Goal: Task Accomplishment & Management: Complete application form

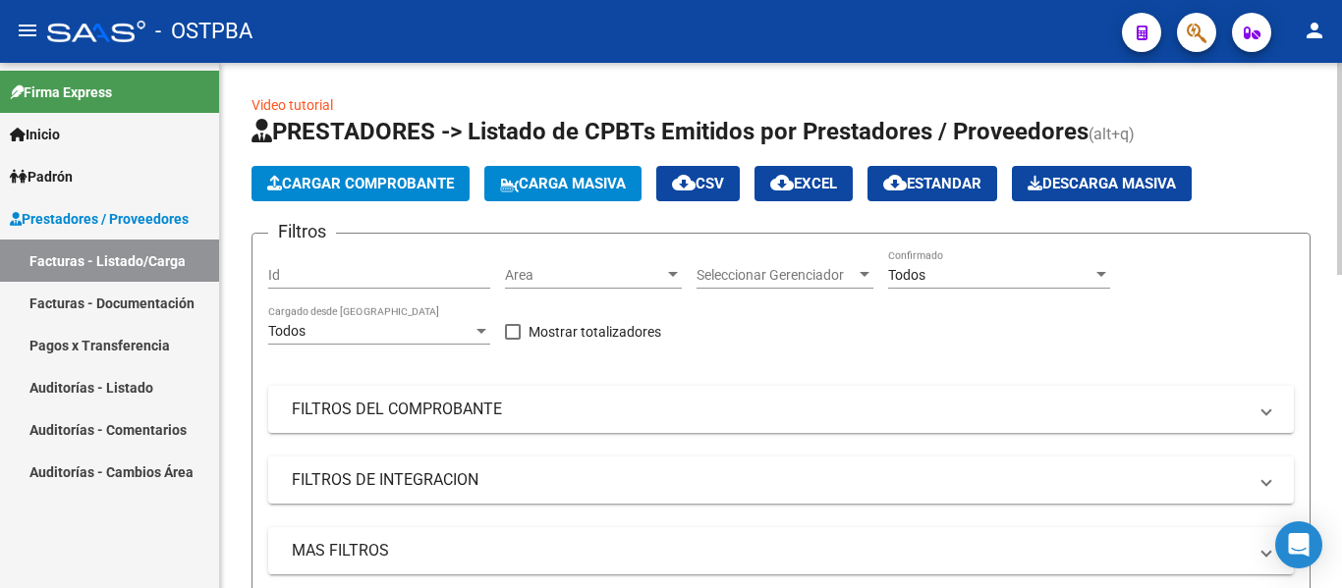
click at [351, 185] on span "Cargar Comprobante" at bounding box center [360, 184] width 187 height 18
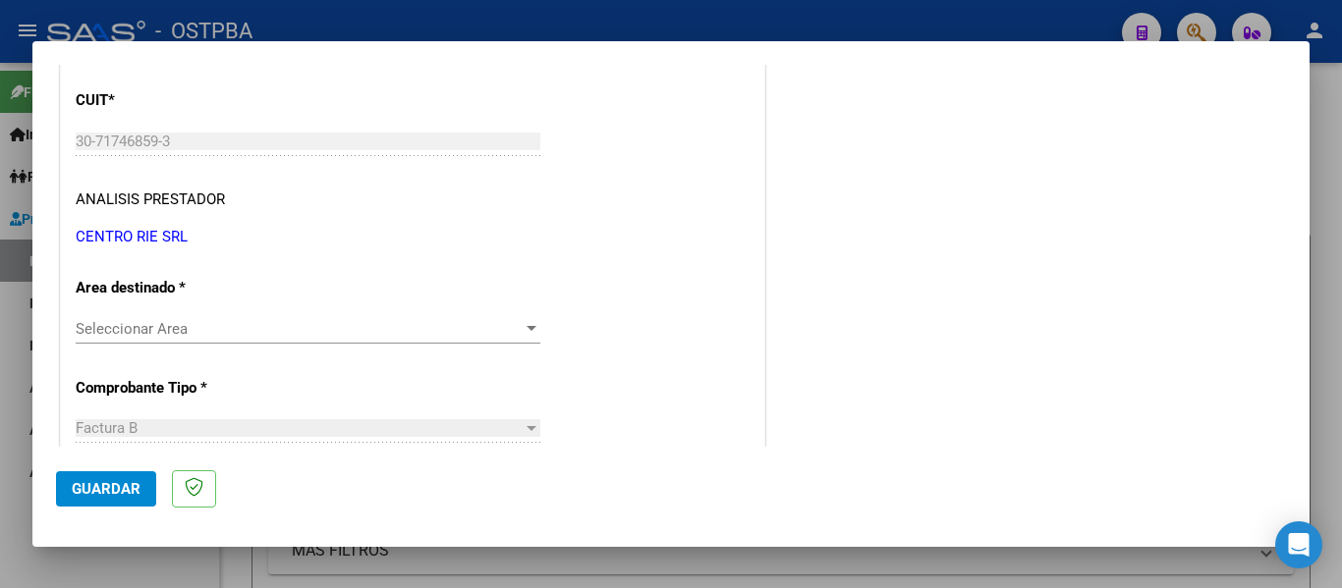
scroll to position [295, 0]
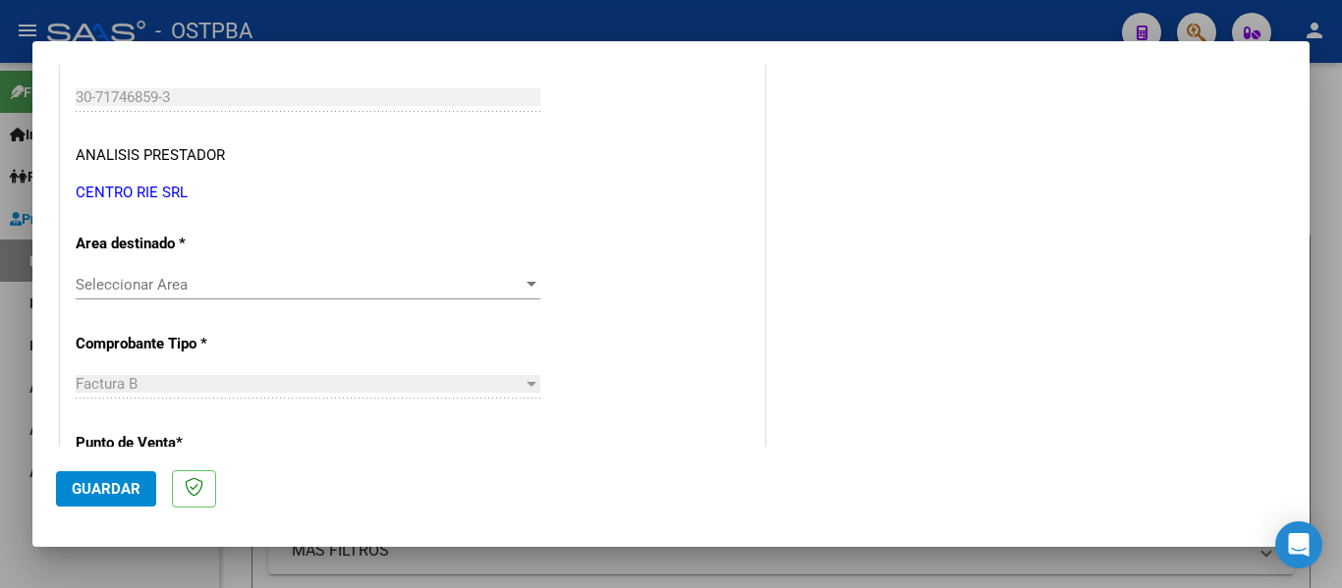
click at [116, 288] on span "Seleccionar Area" at bounding box center [299, 285] width 447 height 18
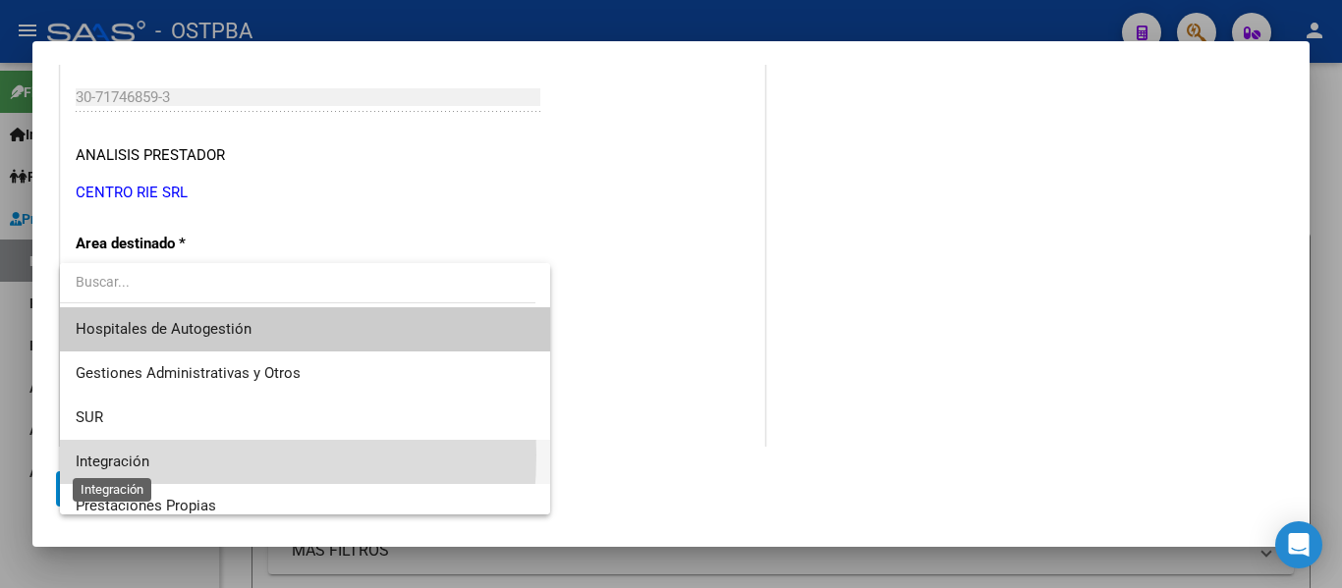
click at [108, 455] on span "Integración" at bounding box center [113, 462] width 74 height 18
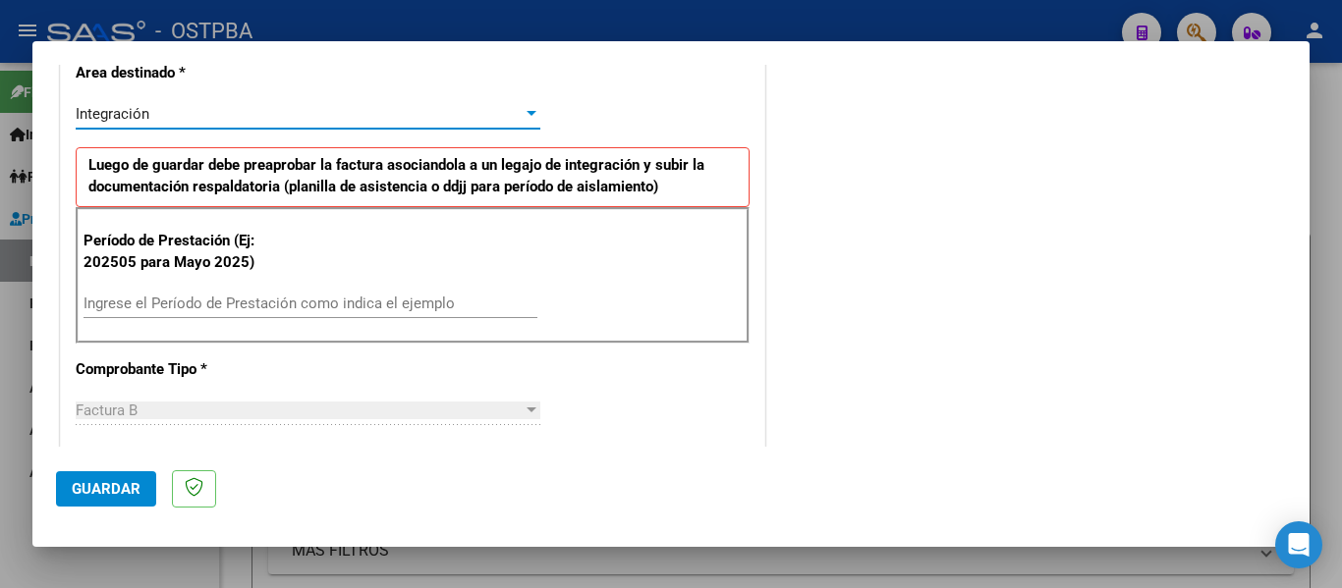
scroll to position [491, 0]
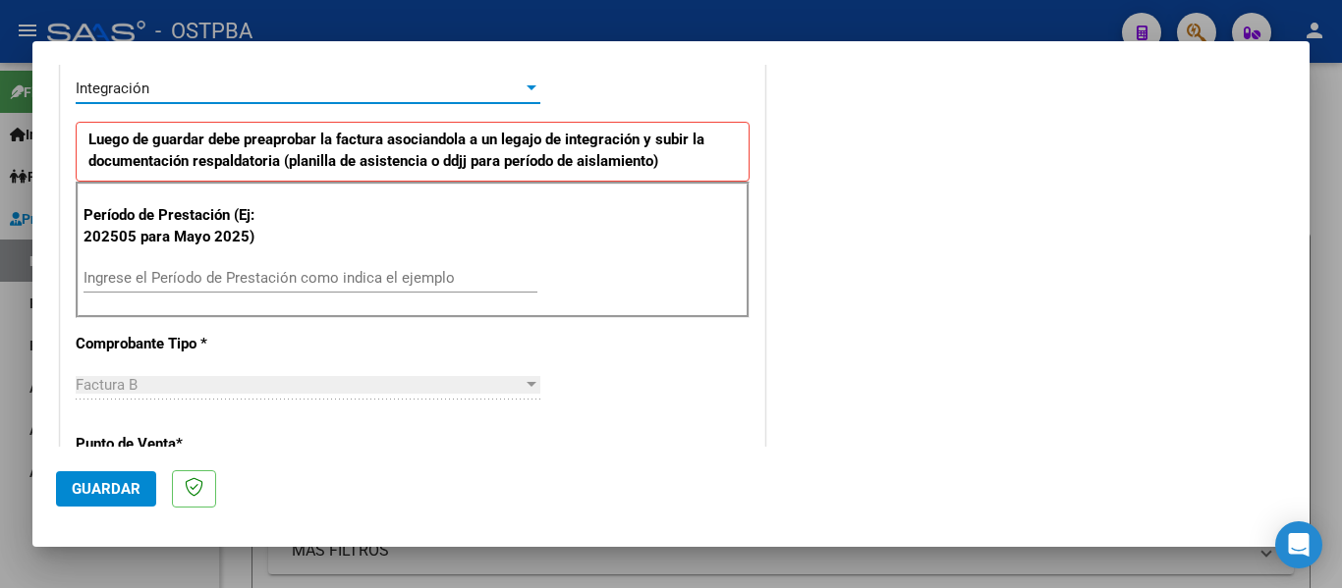
click at [148, 279] on input "Ingrese el Período de Prestación como indica el ejemplo" at bounding box center [310, 278] width 454 height 18
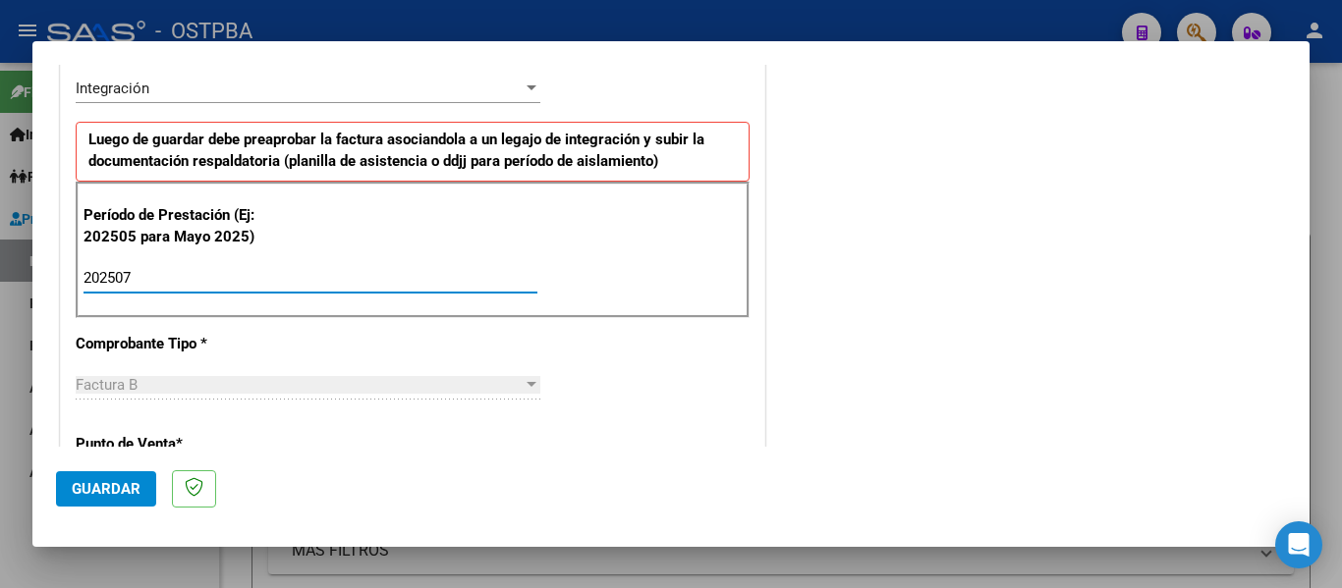
type input "202507"
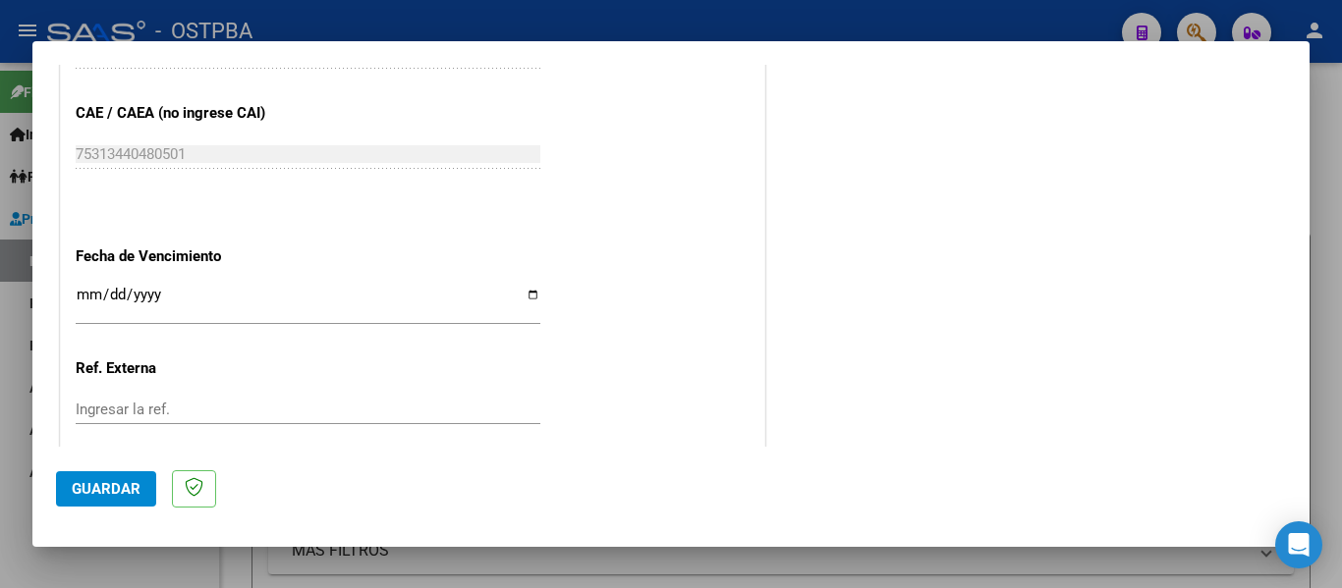
scroll to position [1277, 0]
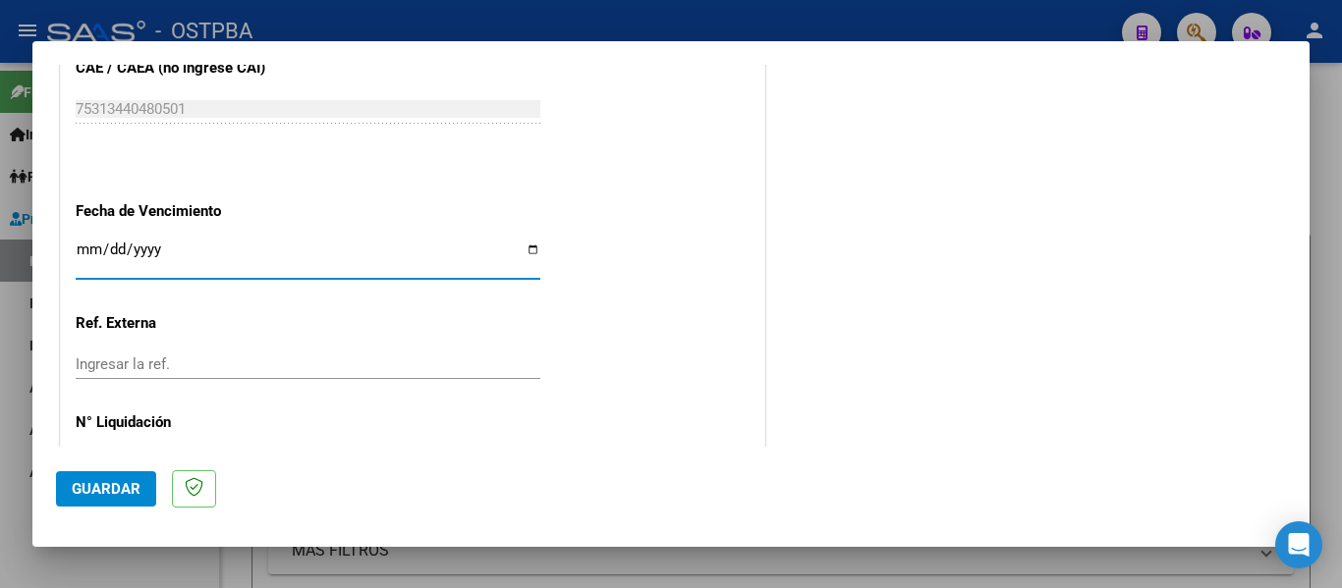
click at [86, 254] on input "Ingresar la fecha" at bounding box center [308, 257] width 465 height 31
click at [84, 249] on input "Ingresar la fecha" at bounding box center [308, 257] width 465 height 31
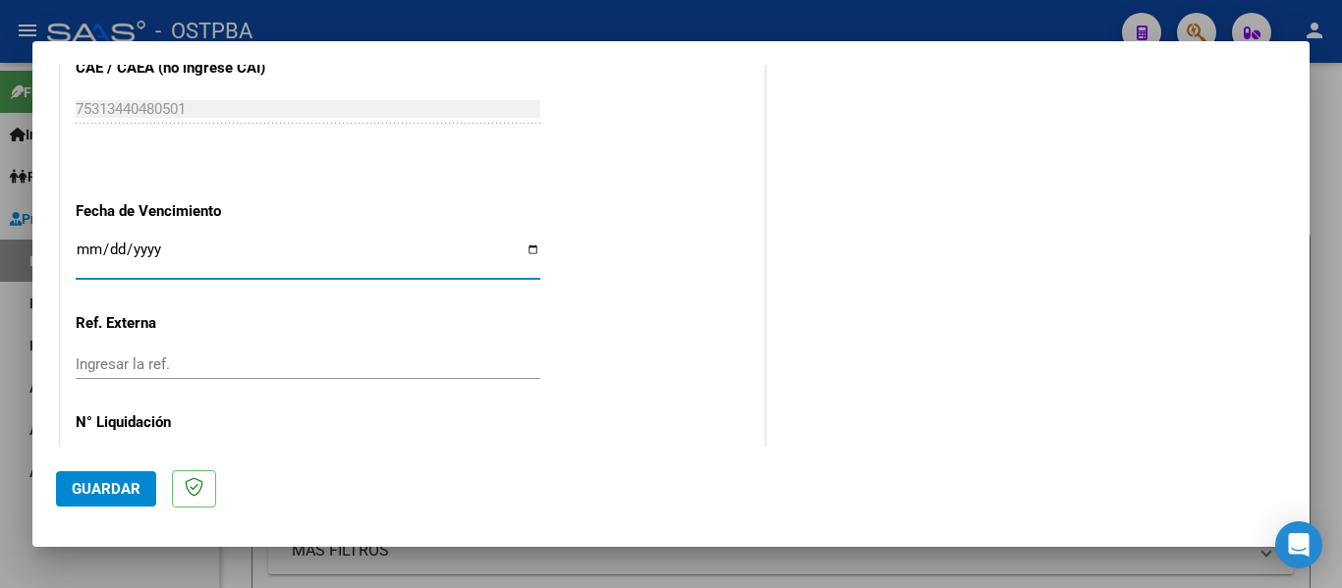
click at [84, 249] on input "Ingresar la fecha" at bounding box center [308, 257] width 465 height 31
click at [112, 246] on input "[DATE]" at bounding box center [308, 257] width 465 height 31
click at [84, 249] on input "[DATE]" at bounding box center [308, 257] width 465 height 31
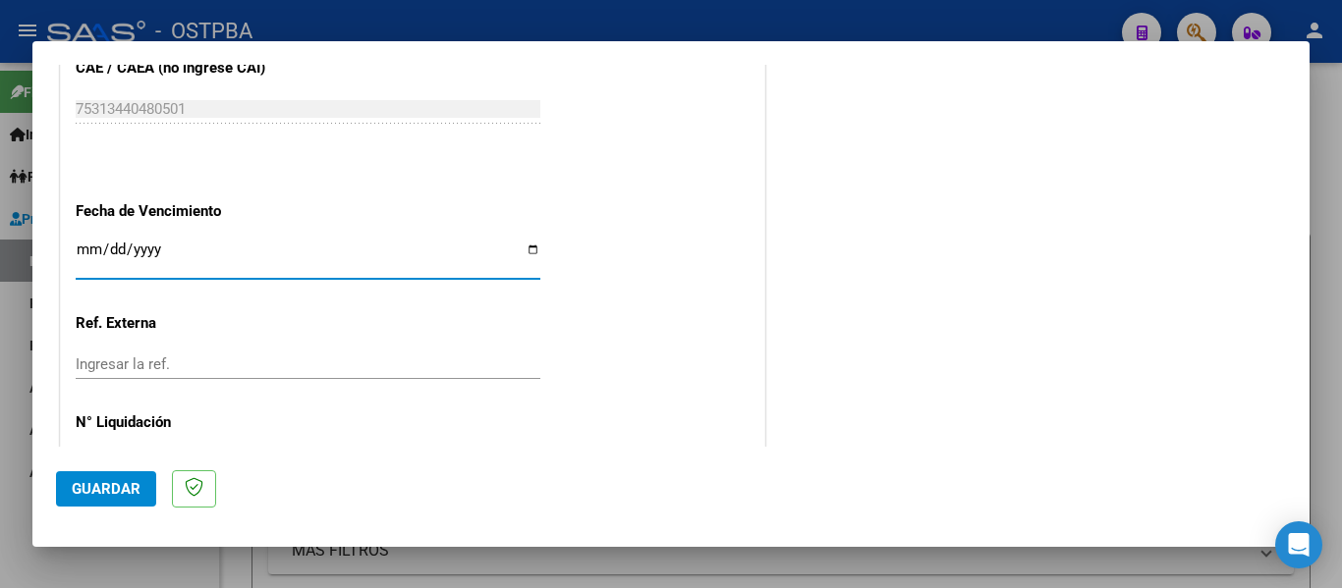
type input "[DATE]"
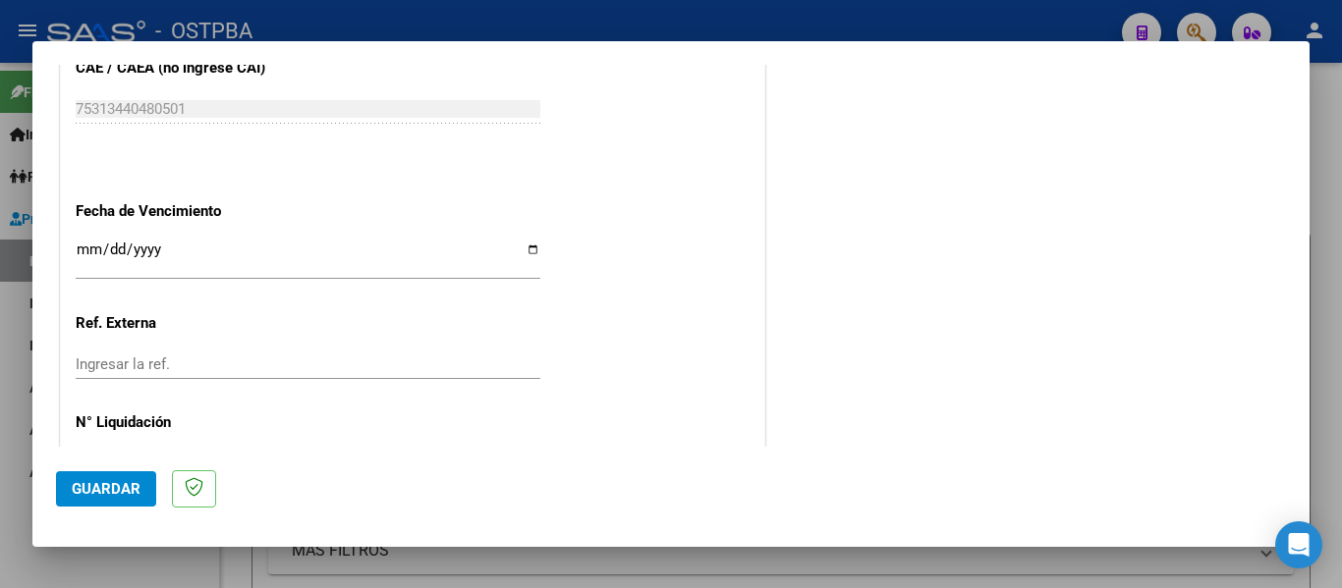
click at [83, 246] on input "[DATE]" at bounding box center [308, 257] width 465 height 31
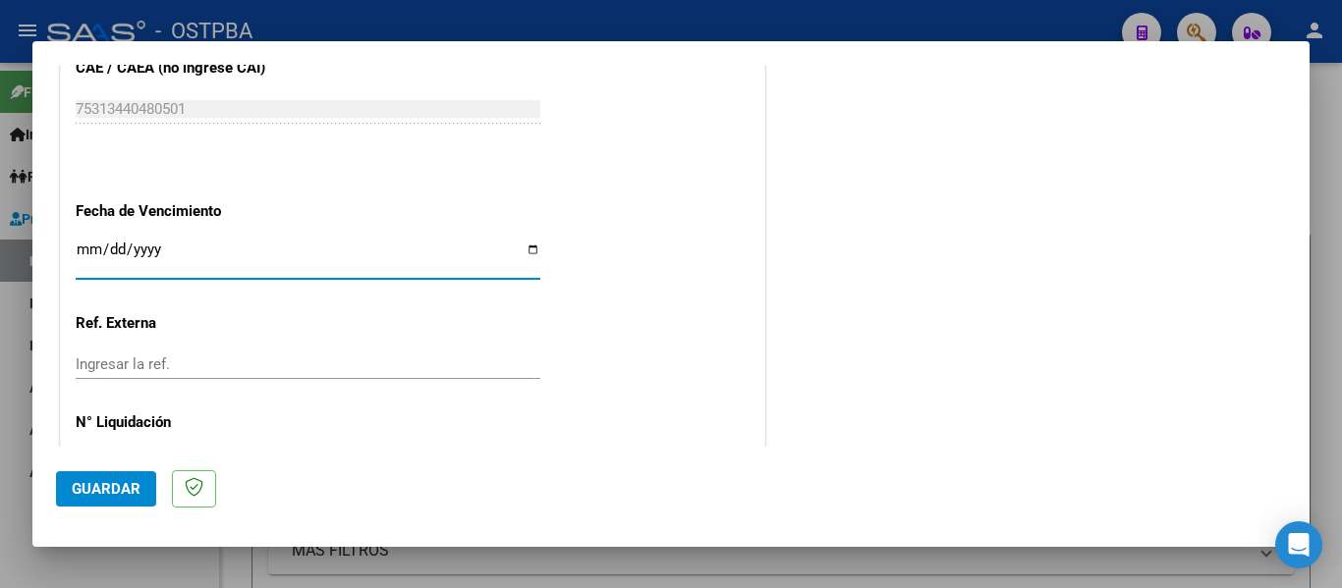
click at [83, 246] on input "[DATE]" at bounding box center [308, 257] width 465 height 31
type input "[DATE]"
click at [84, 483] on span "Guardar" at bounding box center [106, 489] width 69 height 18
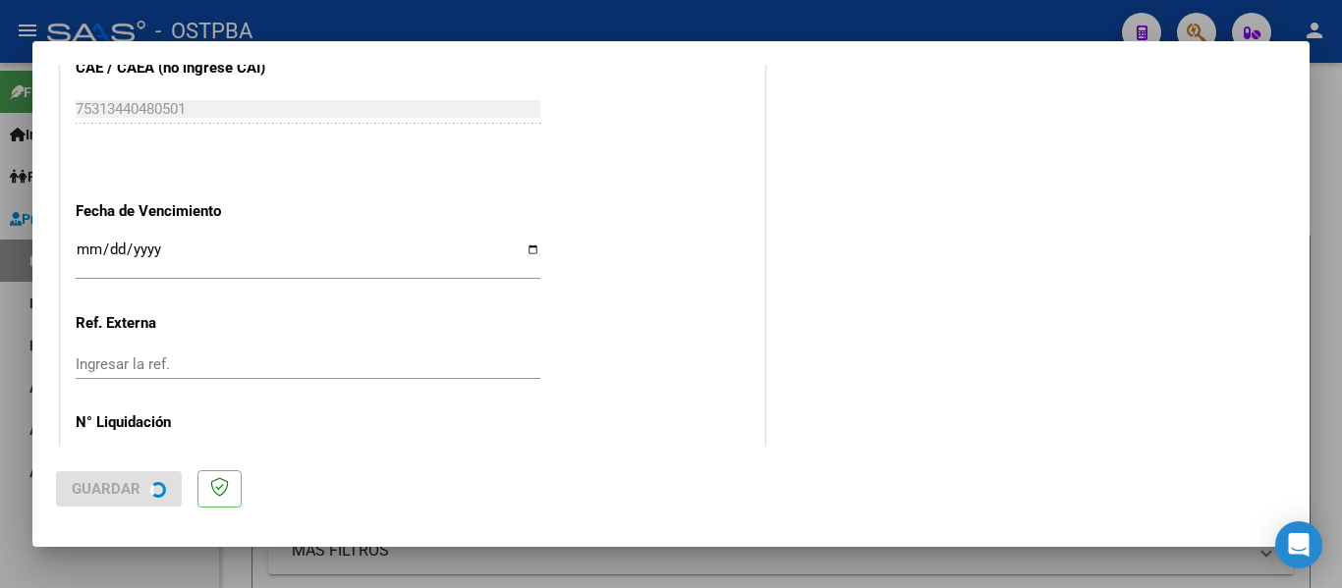
scroll to position [0, 0]
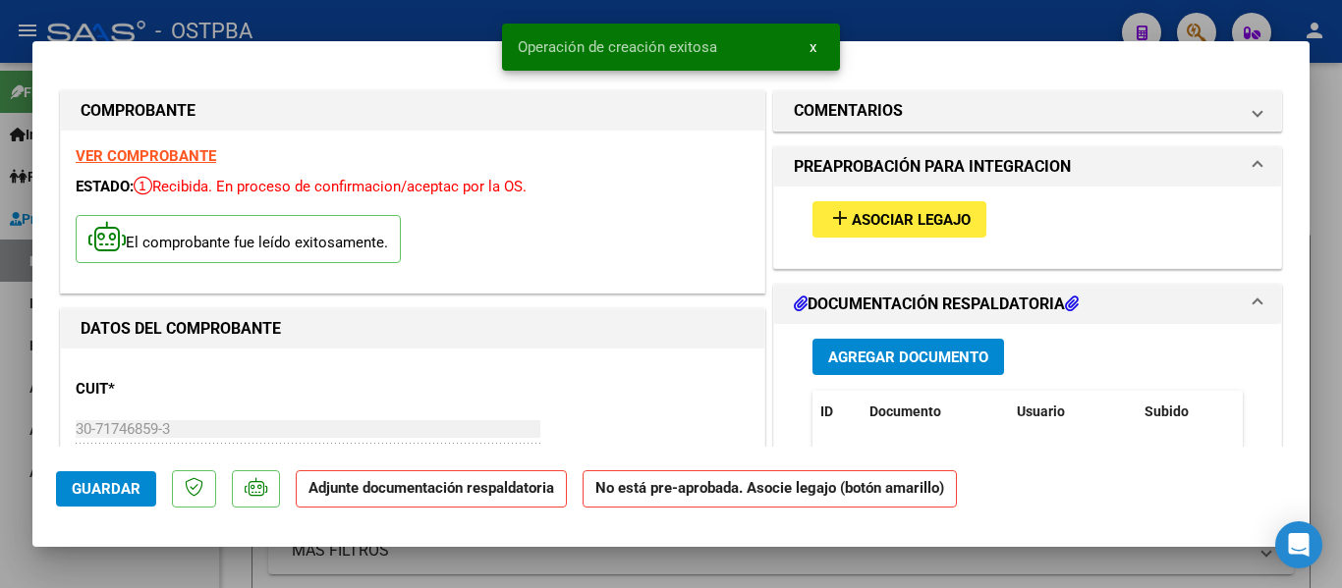
click at [450, 25] on div at bounding box center [671, 294] width 1342 height 588
type input "$ 0,00"
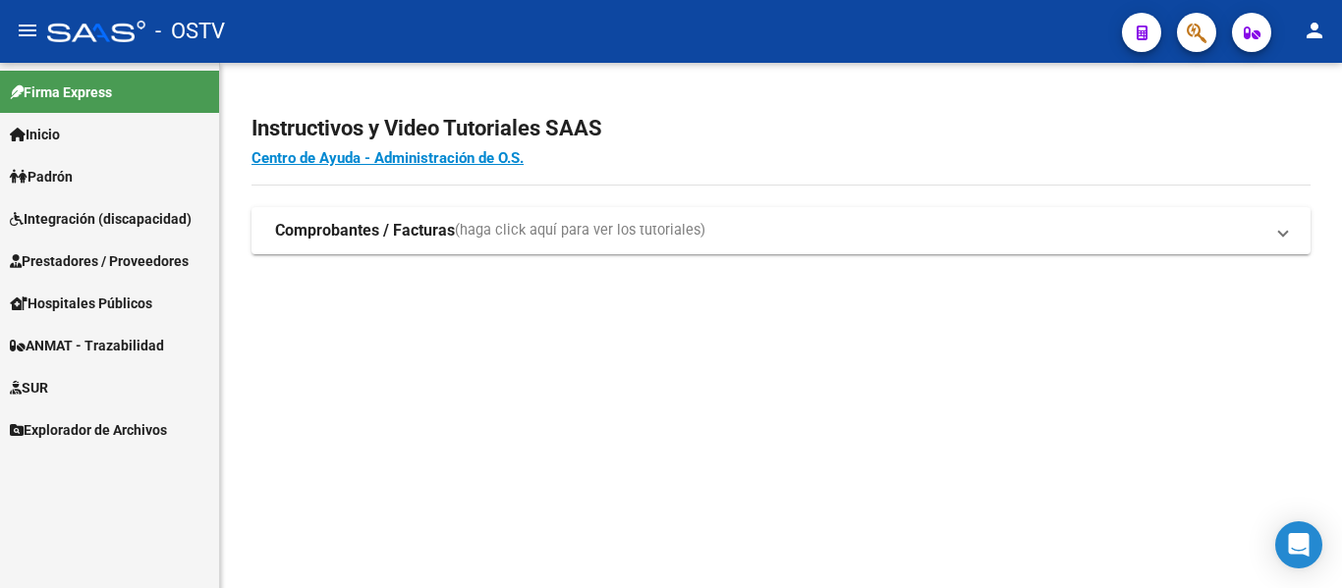
click at [67, 278] on link "Prestadores / Proveedores" at bounding box center [109, 261] width 219 height 42
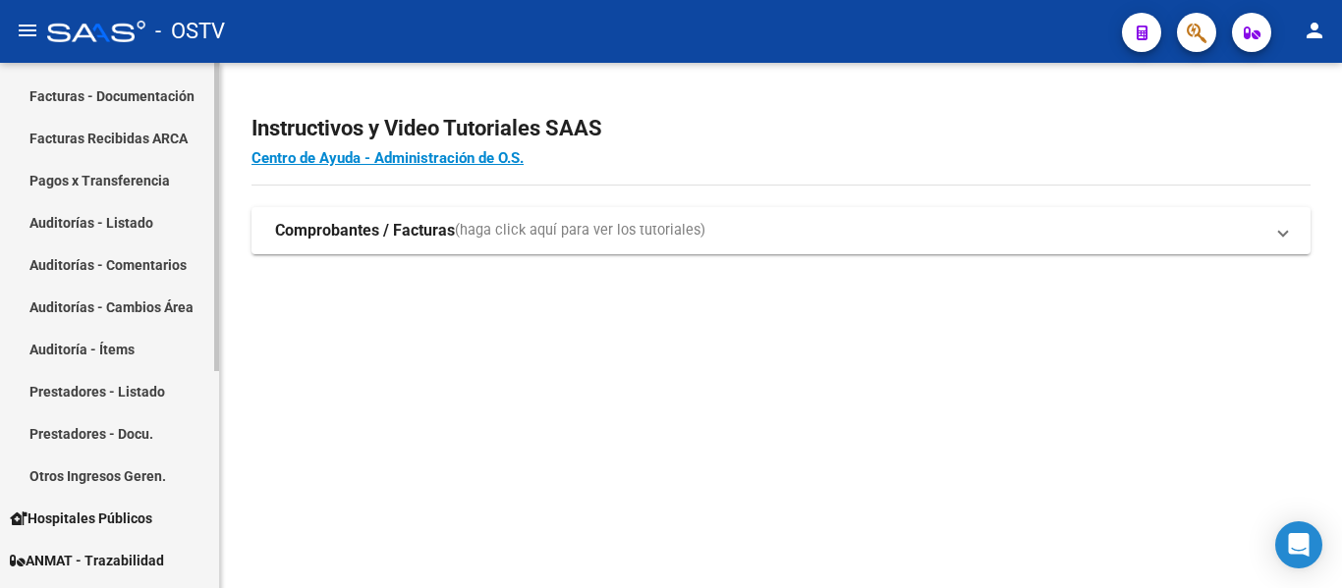
scroll to position [295, 0]
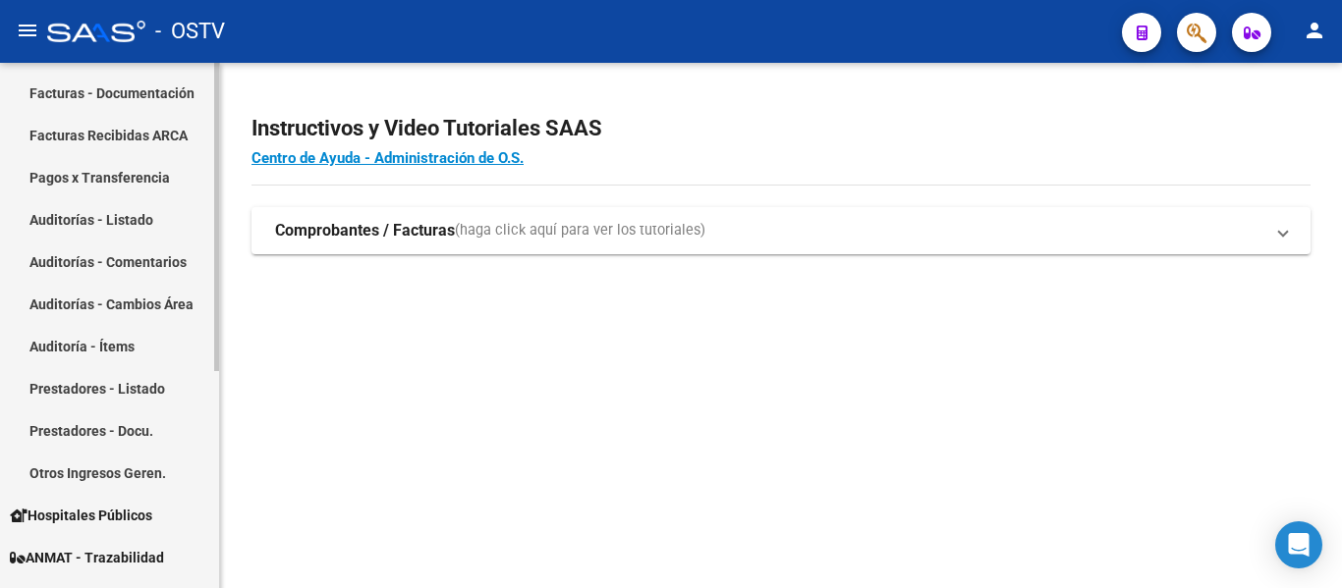
click at [102, 309] on link "Auditorías - Cambios Área" at bounding box center [109, 304] width 219 height 42
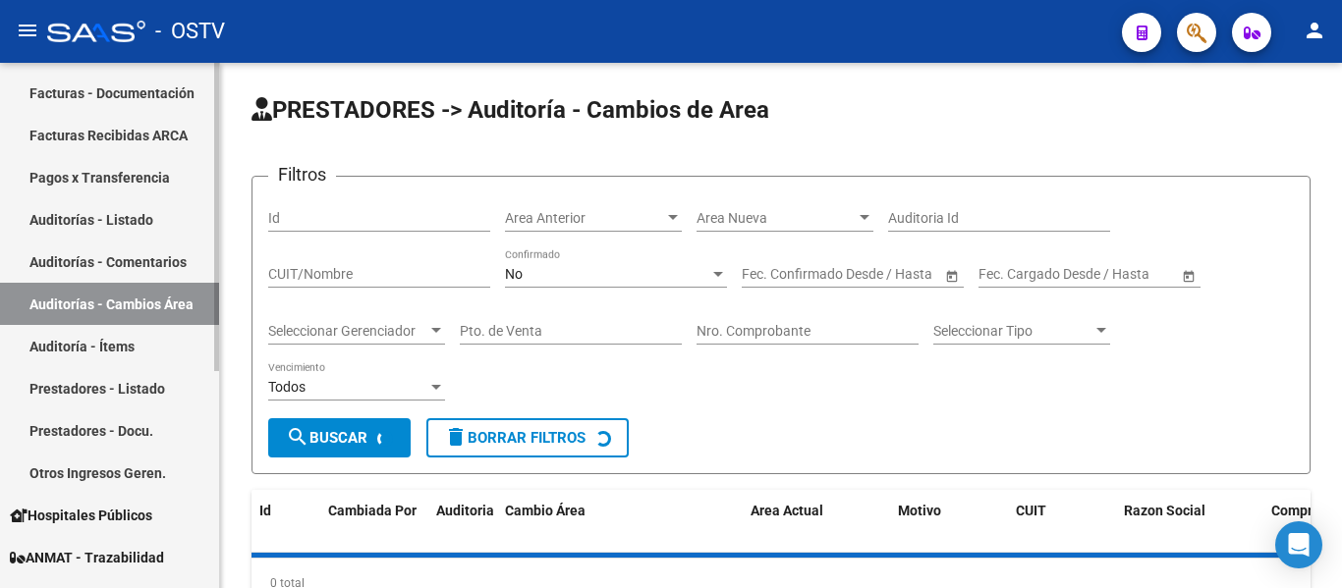
click at [102, 254] on link "Auditorías - Comentarios" at bounding box center [109, 262] width 219 height 42
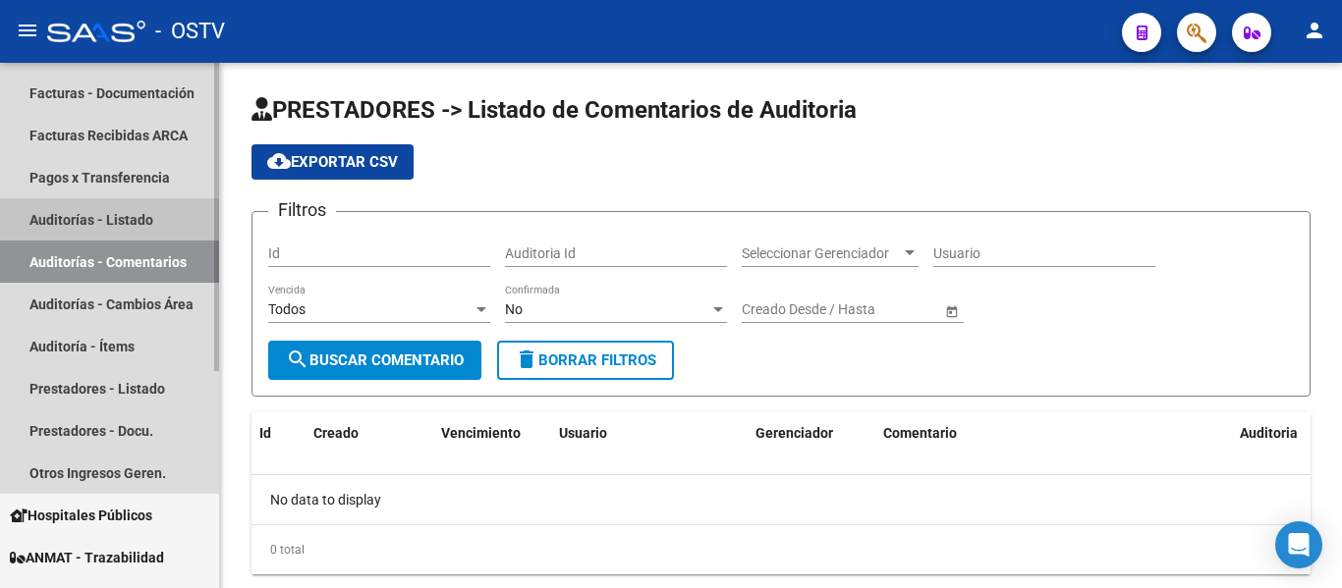
click at [109, 217] on link "Auditorías - Listado" at bounding box center [109, 219] width 219 height 42
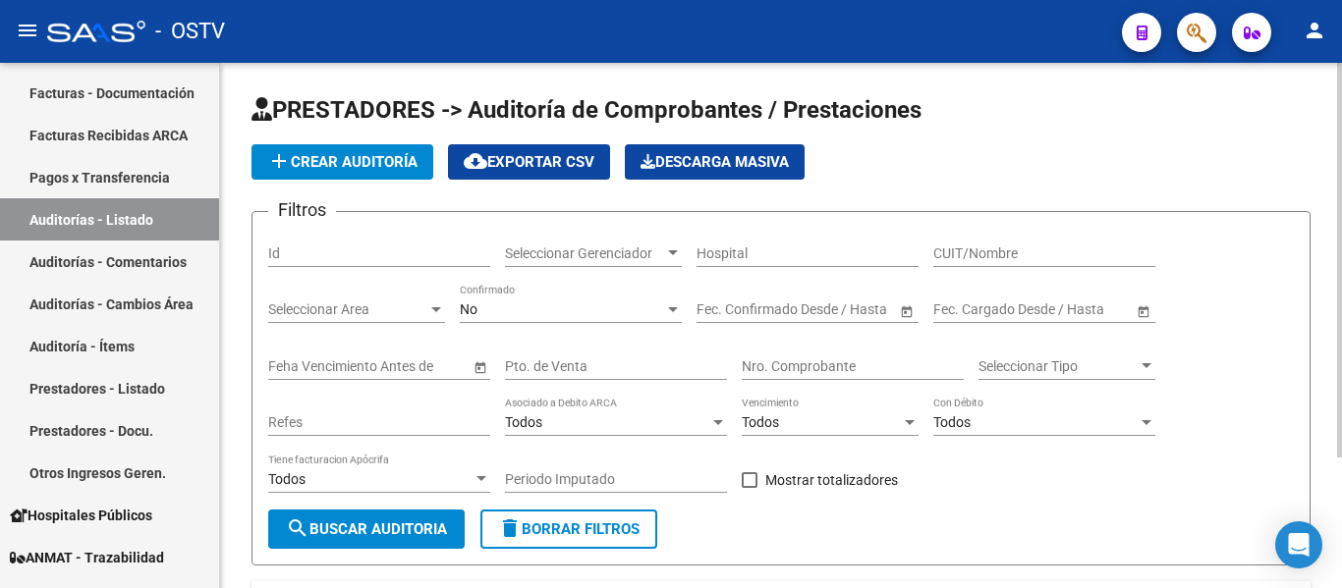
click at [608, 249] on span "Seleccionar Gerenciador" at bounding box center [584, 254] width 159 height 17
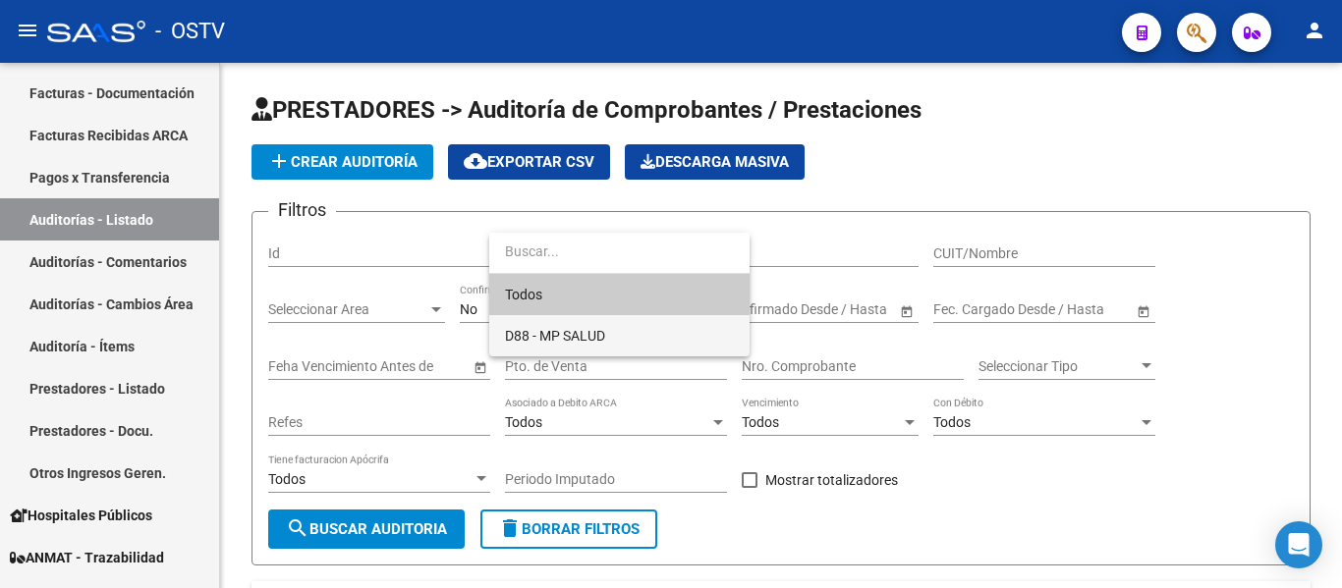
click at [601, 341] on span "D88 - MP SALUD" at bounding box center [555, 336] width 100 height 16
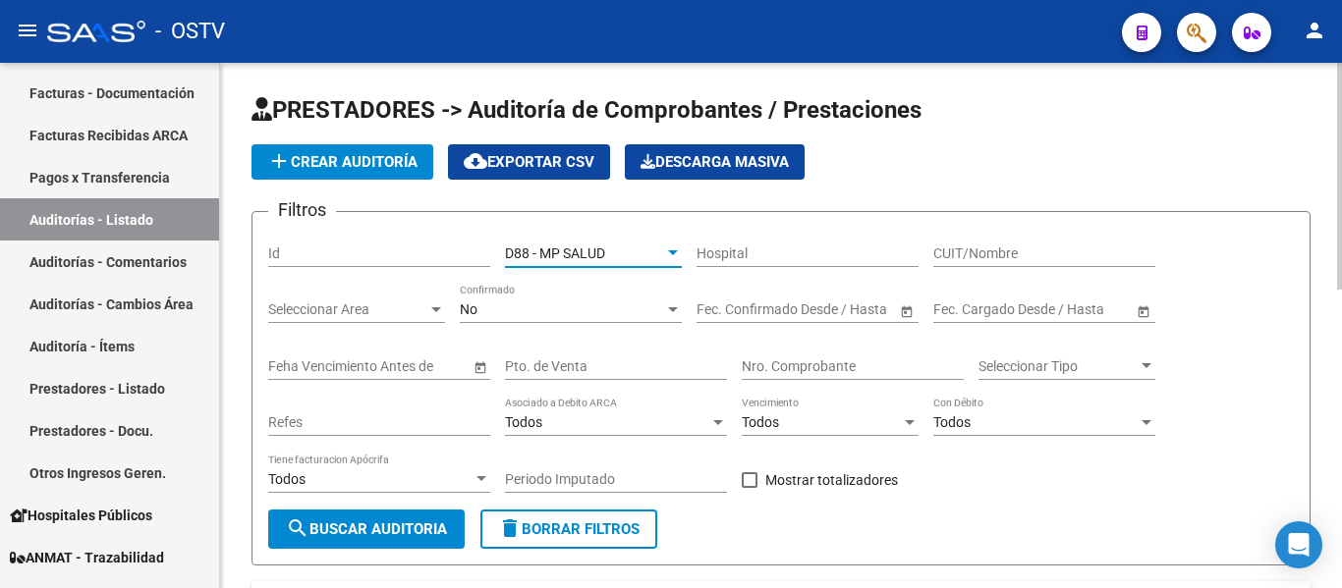
click at [513, 307] on div "No" at bounding box center [562, 309] width 204 height 17
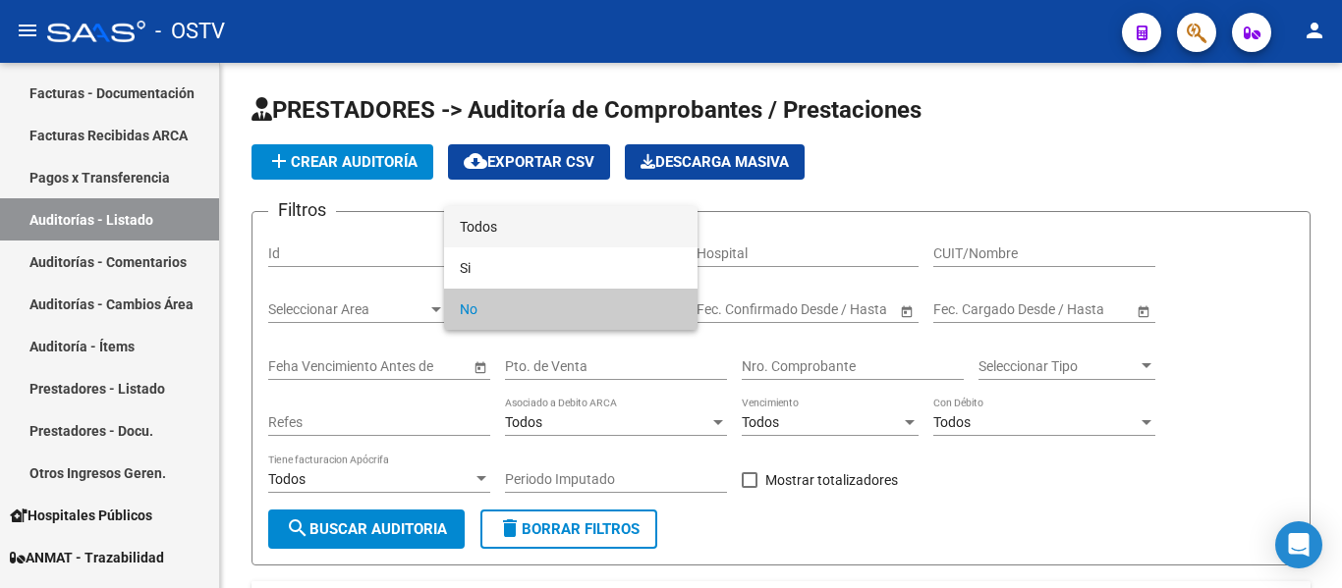
click at [489, 241] on span "Todos" at bounding box center [571, 226] width 222 height 41
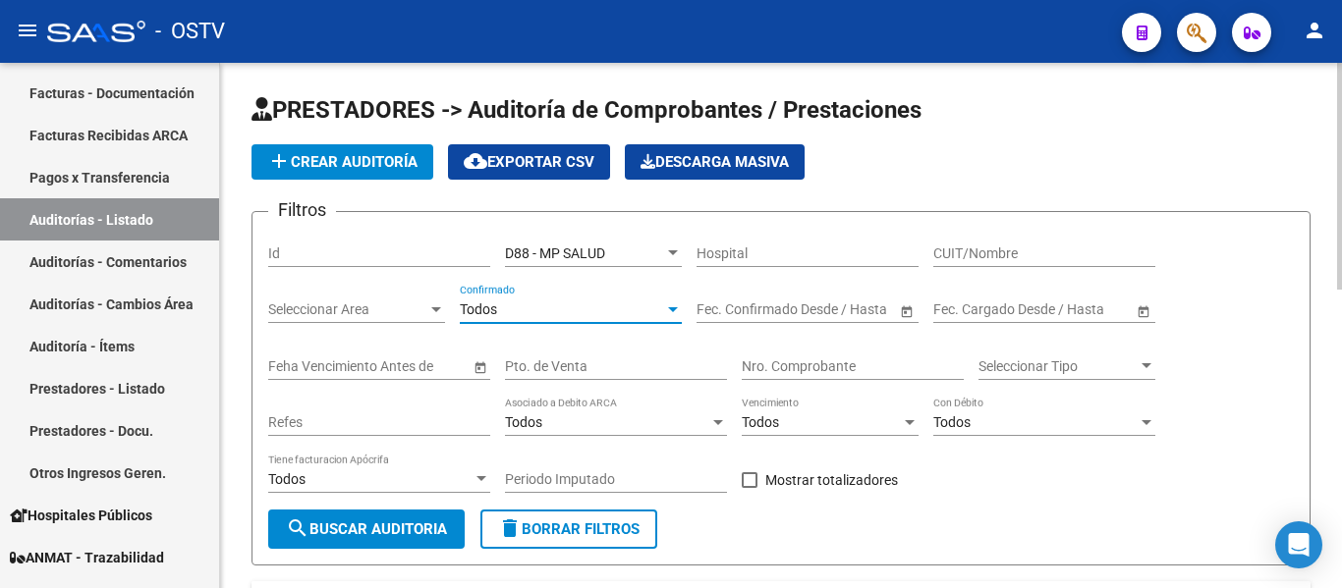
click at [423, 537] on span "search Buscar Auditoria" at bounding box center [366, 529] width 161 height 18
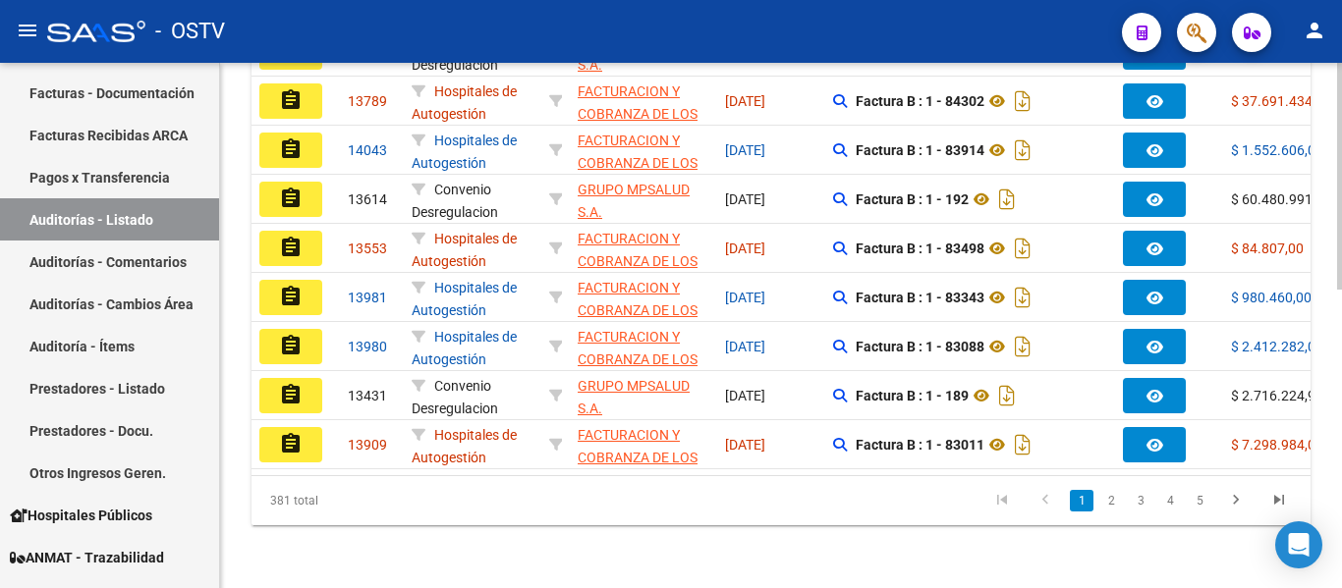
scroll to position [690, 0]
